Goal: Task Accomplishment & Management: Complete application form

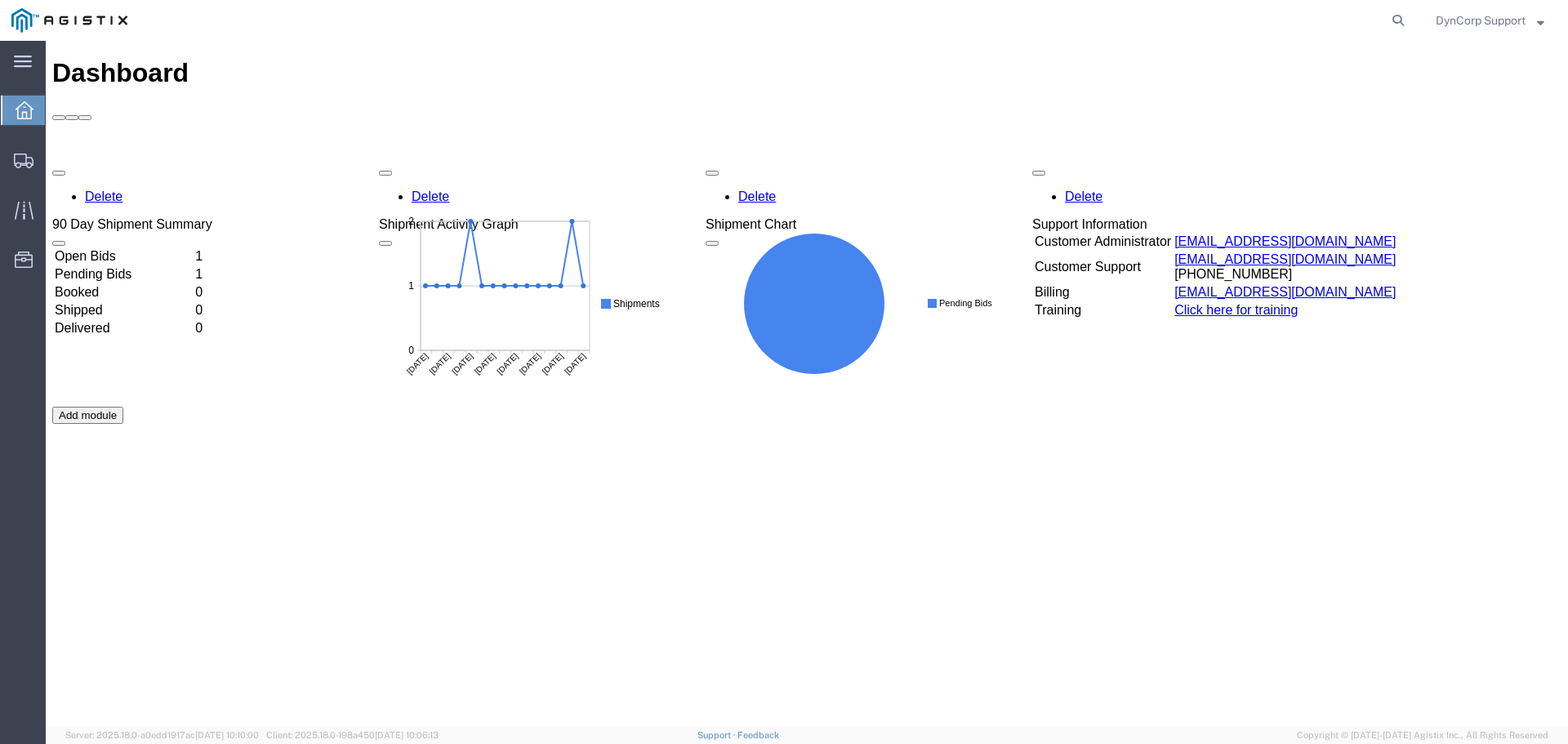
click at [107, 248] on td "Open Bids" at bounding box center [123, 256] width 139 height 17
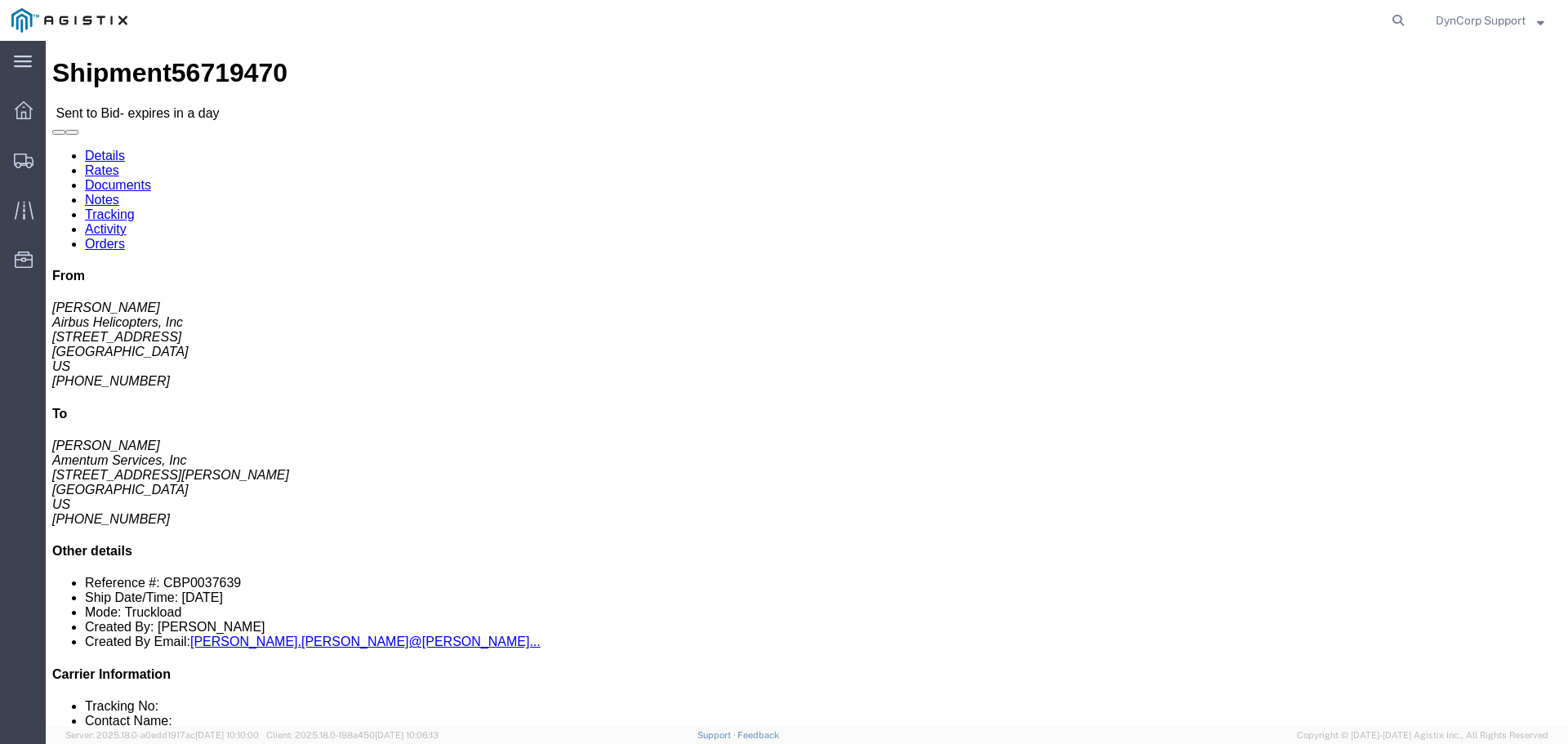
click button "button"
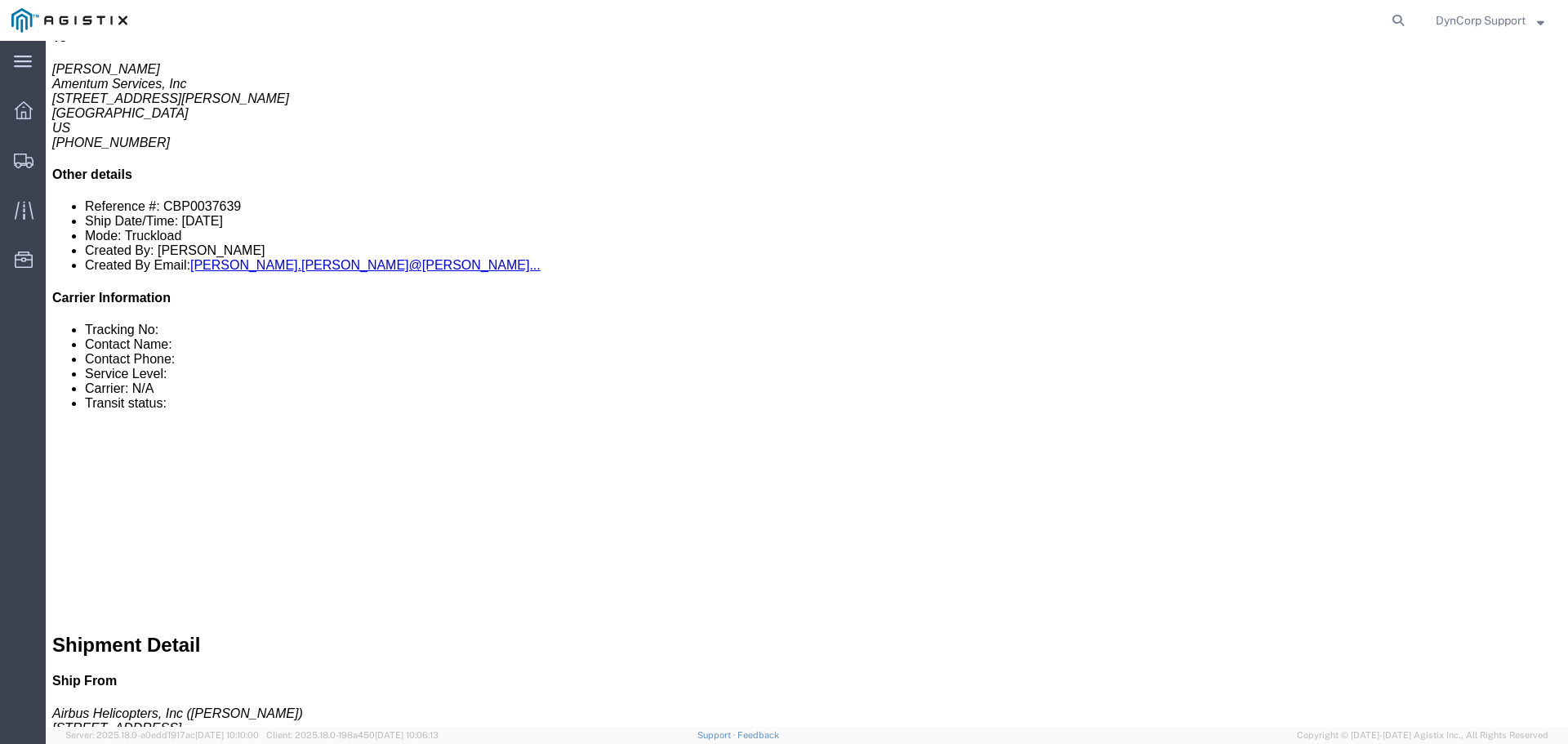
click link "Notes"
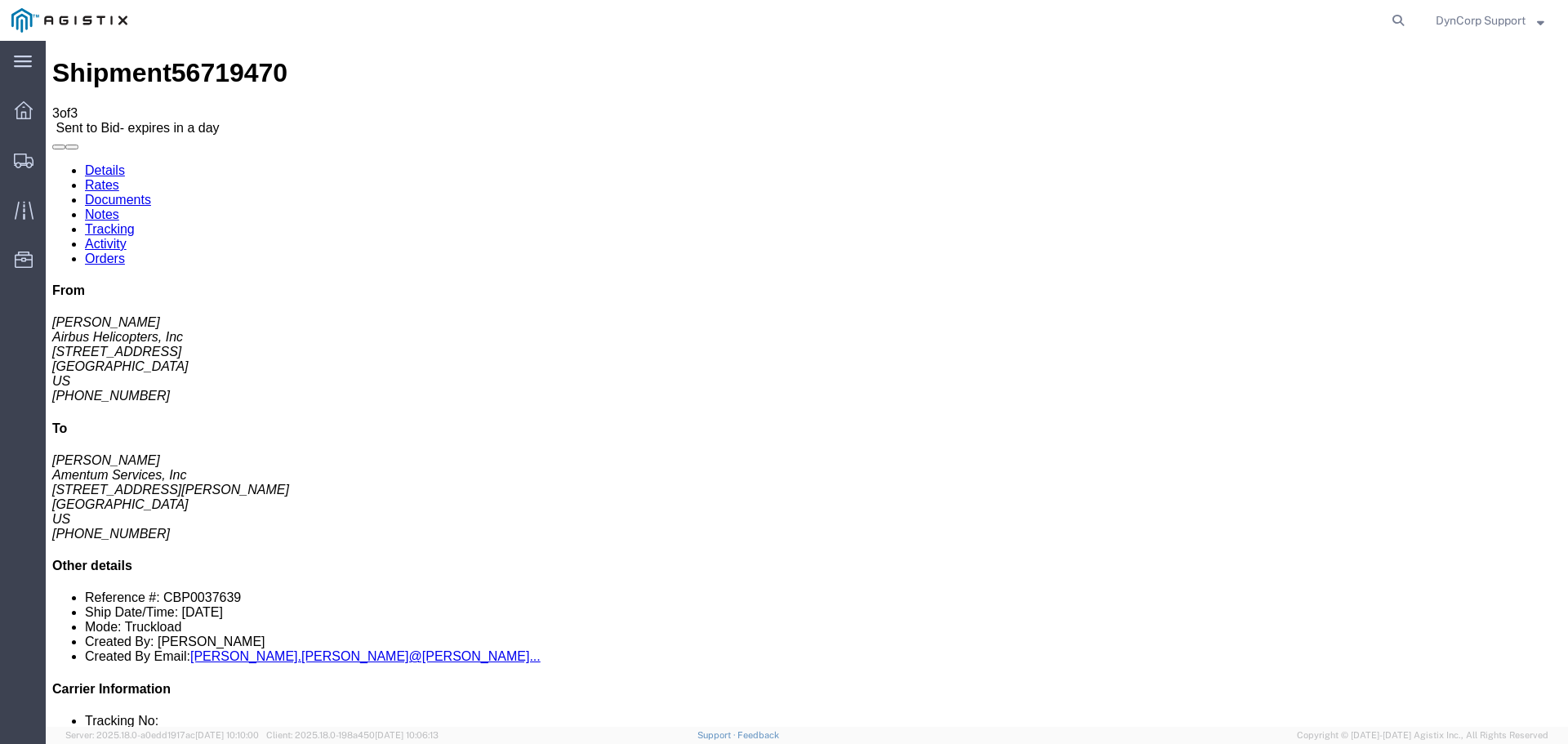
click at [101, 163] on link "Details" at bounding box center [105, 170] width 40 height 14
click span "56719470"
copy span "56719470"
click icon "button"
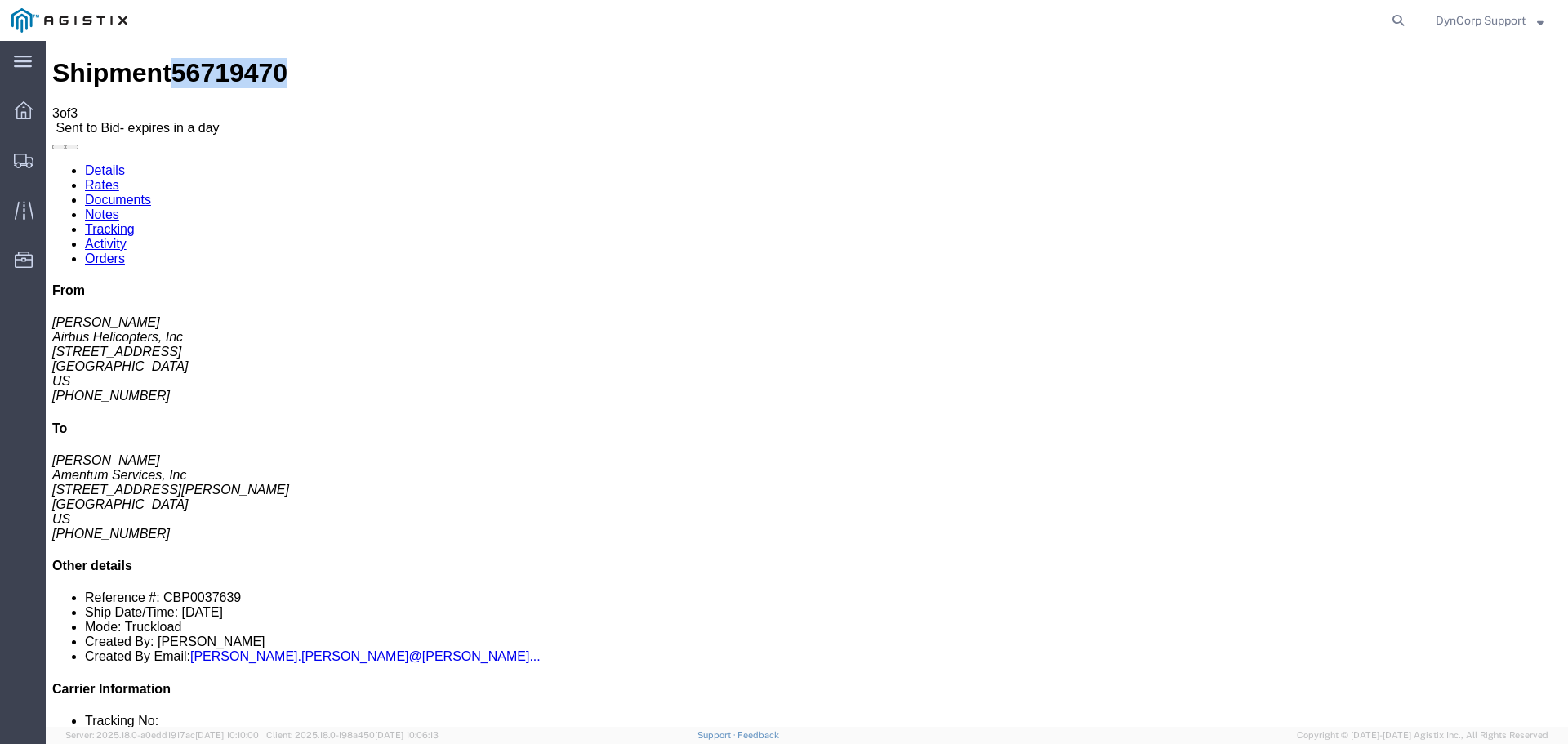
click button "button"
click div "Shipment Detail Ship From Airbus Helicopters, Inc ([PERSON_NAME]) [STREET_ADDRE…"
click link "Documents"
click at [119, 207] on link "Notes" at bounding box center [102, 214] width 34 height 14
click at [85, 163] on link "Details" at bounding box center [105, 170] width 40 height 14
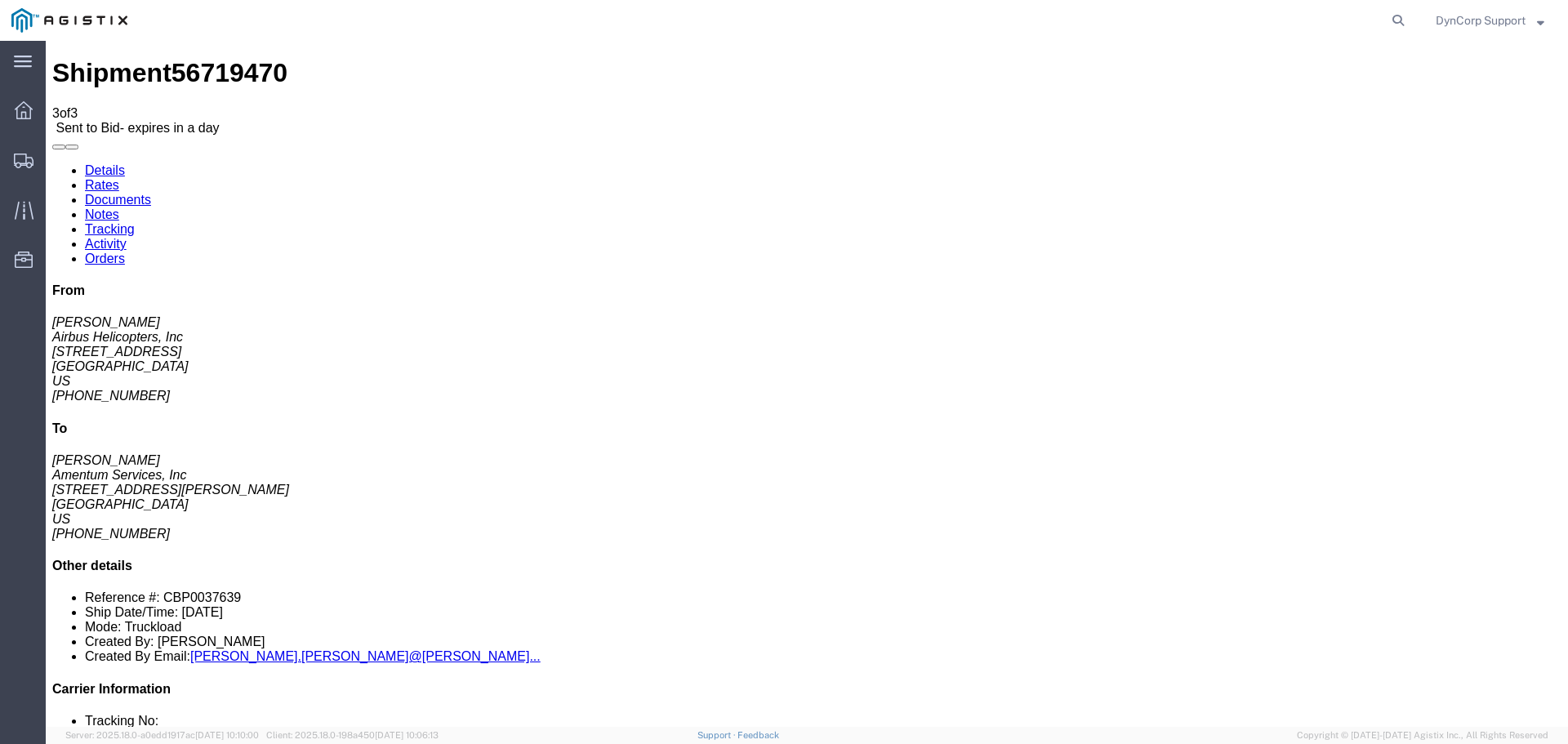
click link "Enter / Modify Bid"
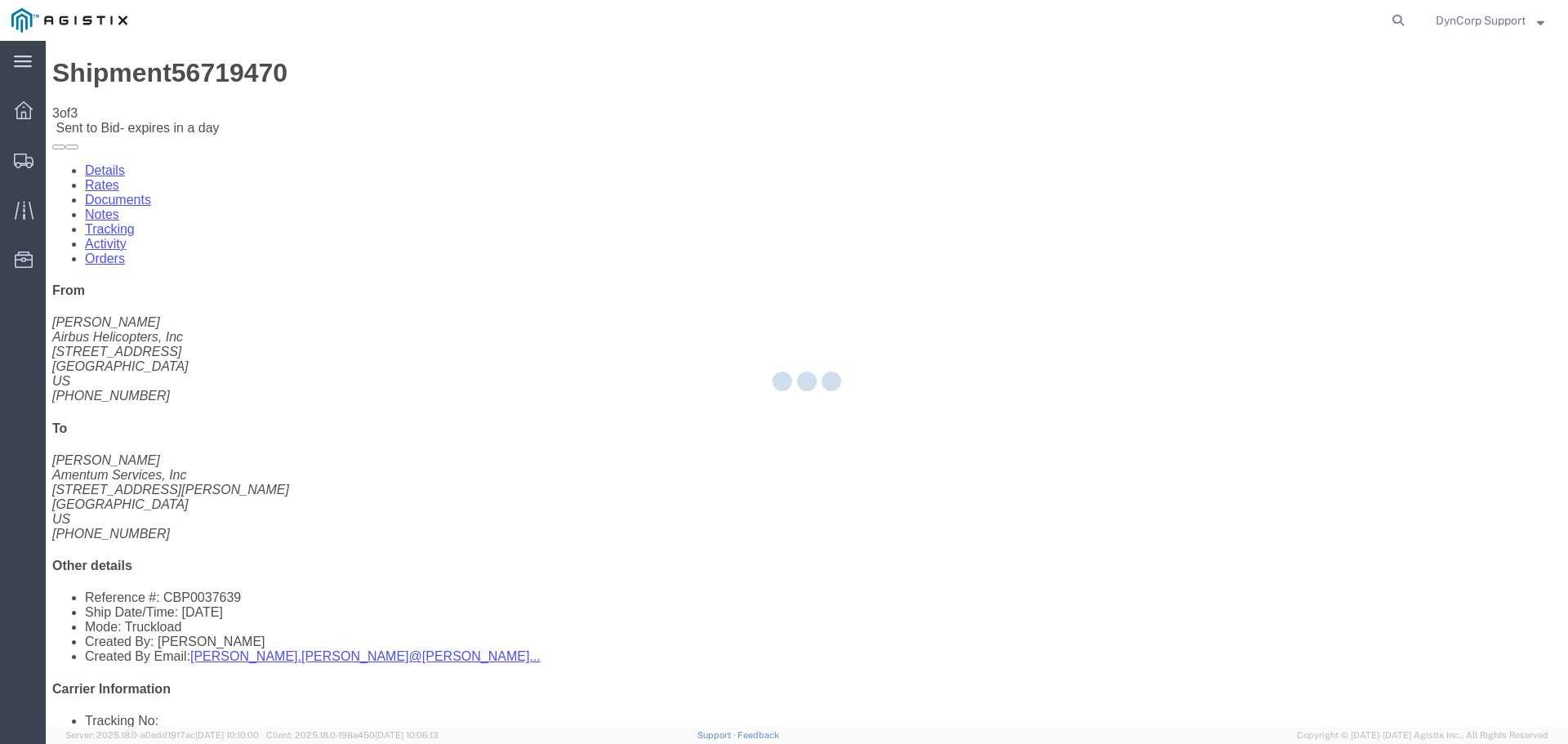
select select "3603"
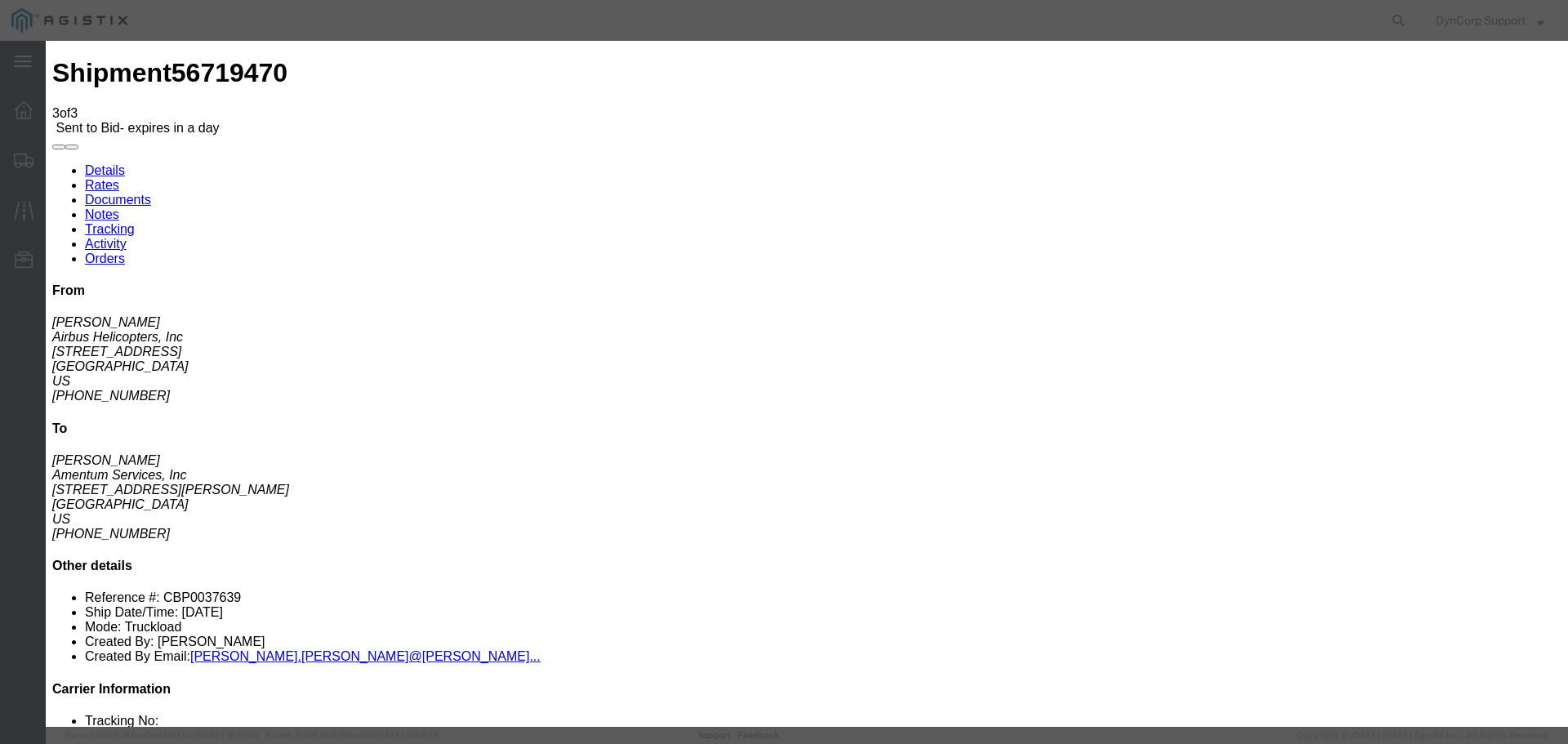
drag, startPoint x: 482, startPoint y: 181, endPoint x: 860, endPoint y: 156, distance: 378.8
click input "text"
paste input "56719470"
type input "56719470"
click select "Select LTL 5+ Day LTL Economy 3 - 5 Day Less than Truckload TL Standard 3 - 5 D…"
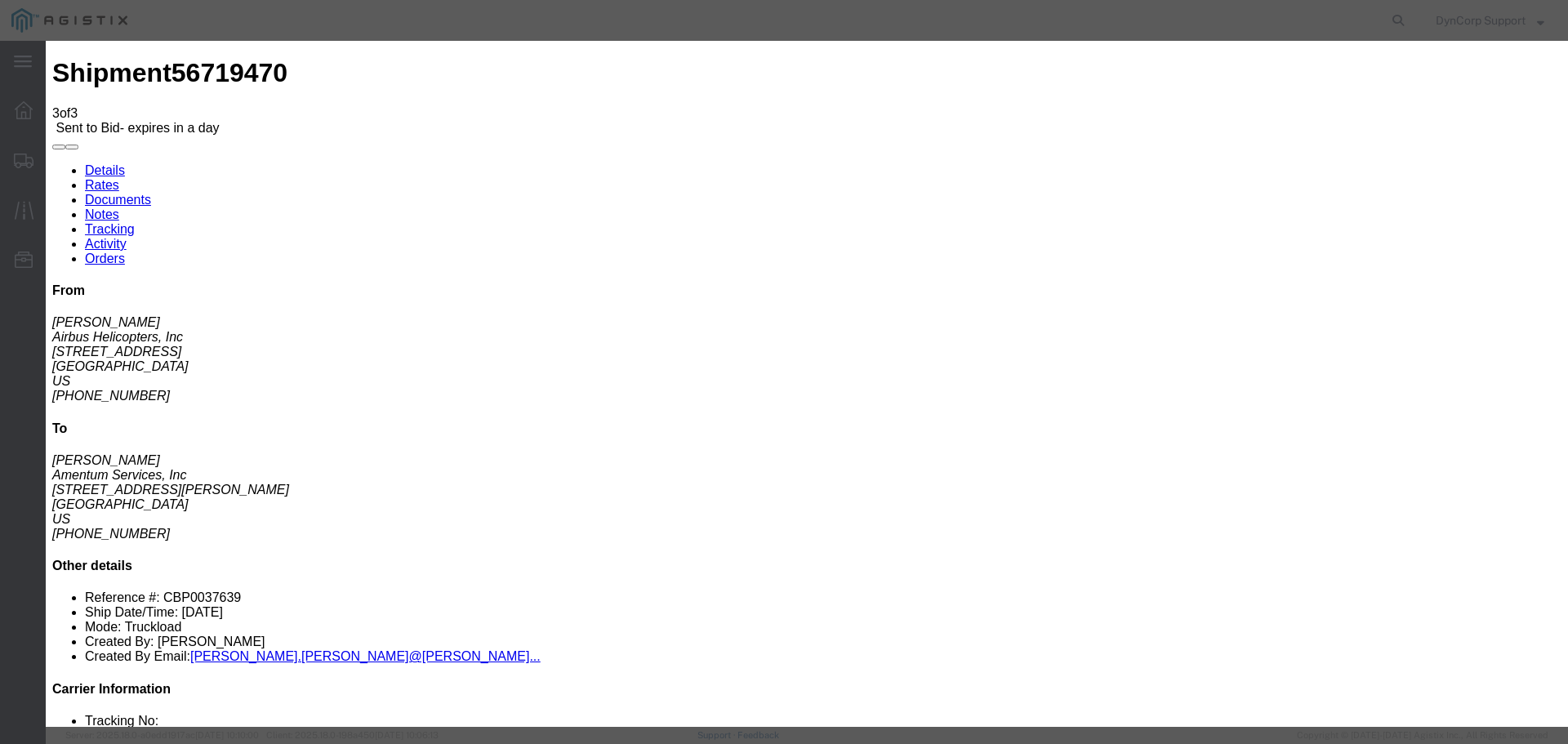
select select "29547"
click select "Select LTL 5+ Day LTL Economy 3 - 5 Day Less than Truckload TL Standard 3 - 5 D…"
click input "text"
paste input "56719470"
type input "56719470"
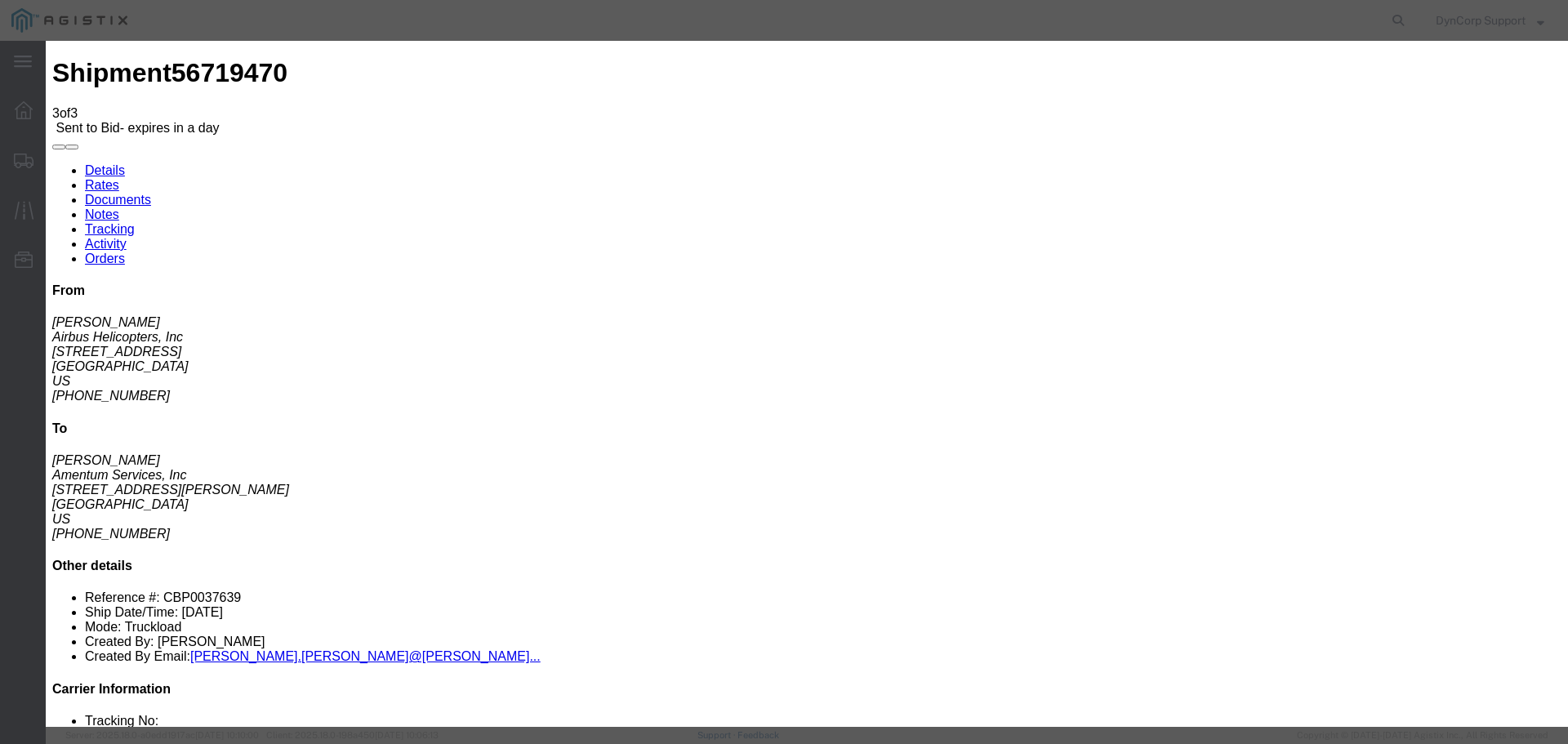
click select "Select Air Less than Truckload Multi-Leg Ocean Freight Rail Small Parcel Truckl…"
select select "TL"
click select "Select Air Less than Truckload Multi-Leg Ocean Freight Rail Small Parcel Truckl…"
click input "number"
type input "1350"
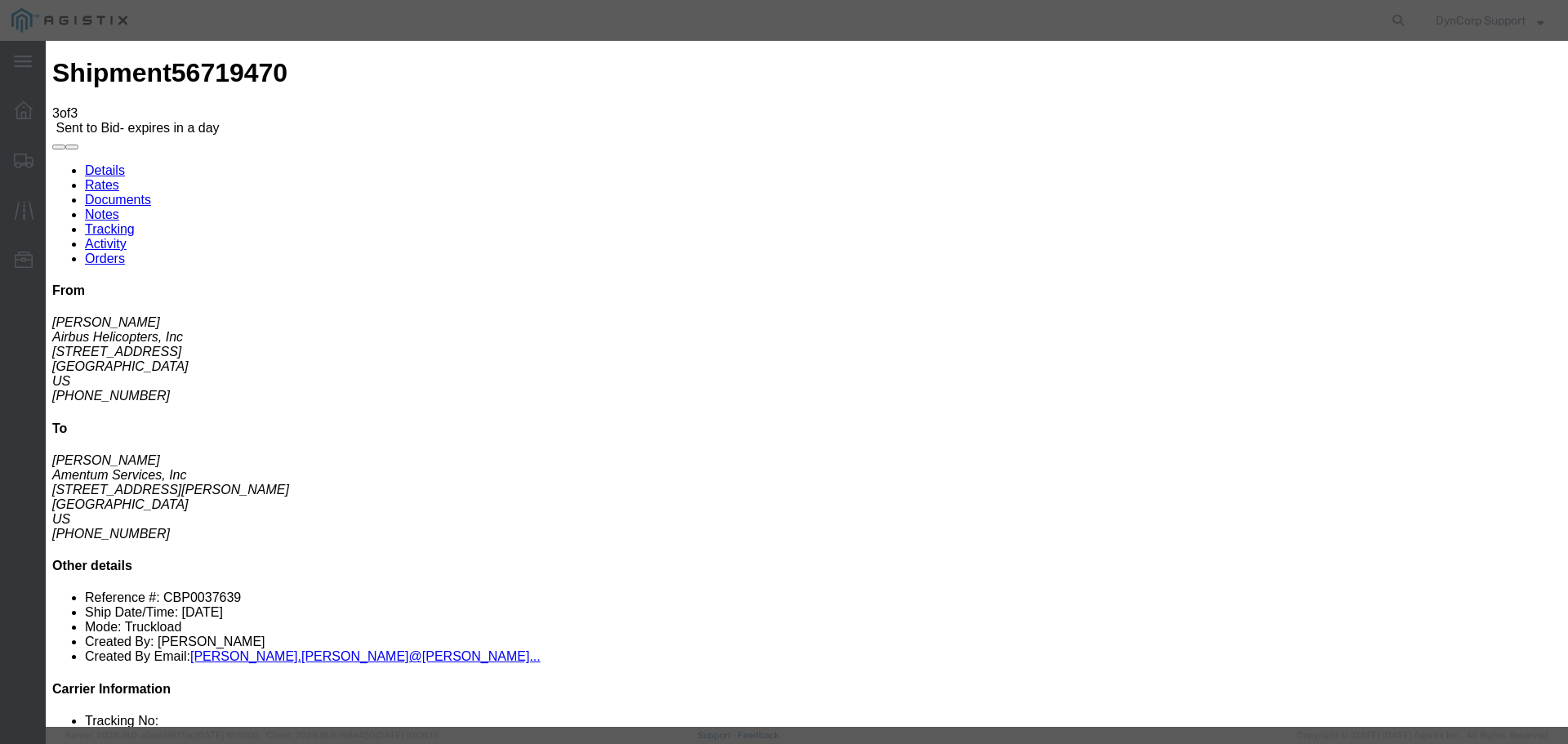
click button "Submit"
